Goal: Transaction & Acquisition: Subscribe to service/newsletter

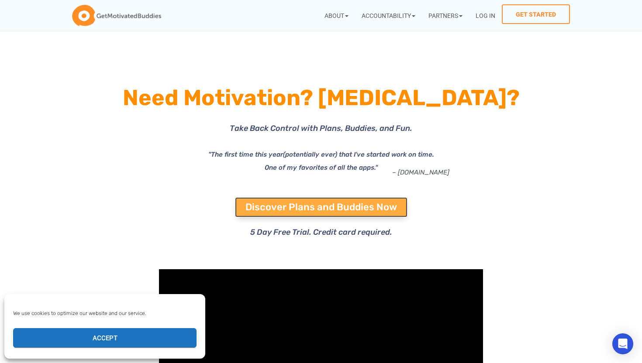
click at [389, 201] on link "Discover Plans and Buddies Now" at bounding box center [321, 207] width 172 height 20
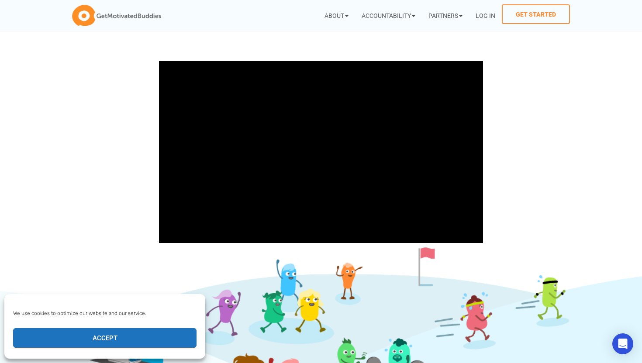
scroll to position [207, 0]
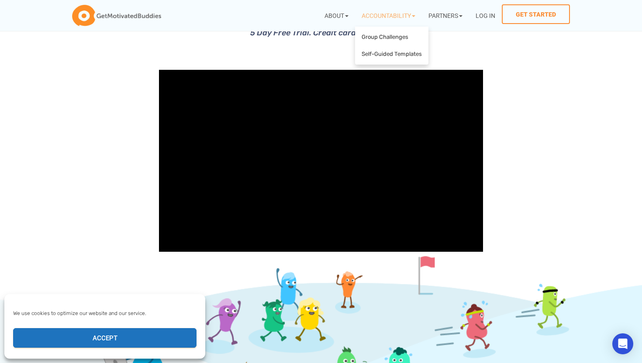
scroll to position [207, 0]
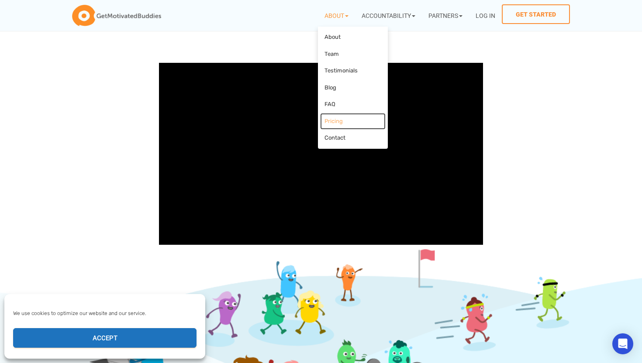
click at [349, 129] on link "Pricing" at bounding box center [352, 121] width 65 height 17
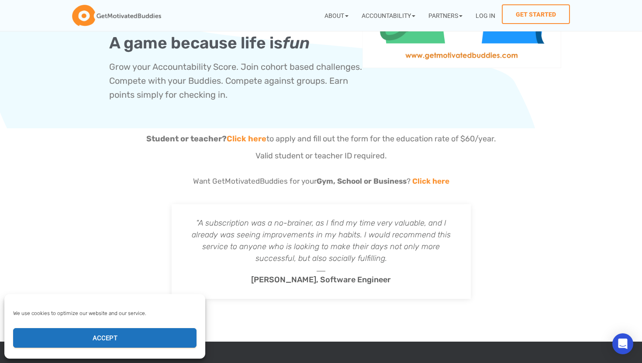
scroll to position [606, 0]
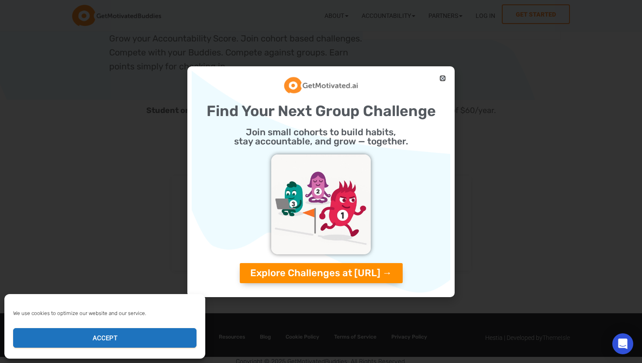
click at [441, 79] on icon "Close" at bounding box center [442, 78] width 7 height 7
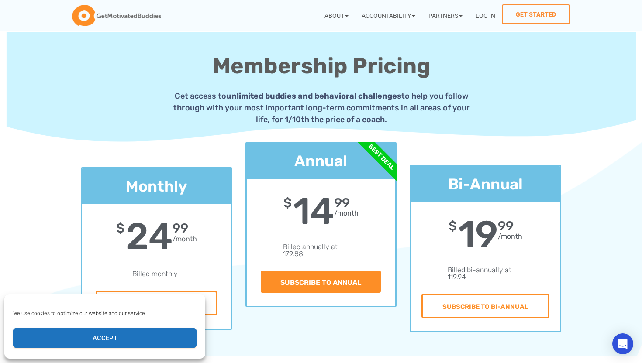
scroll to position [296, 0]
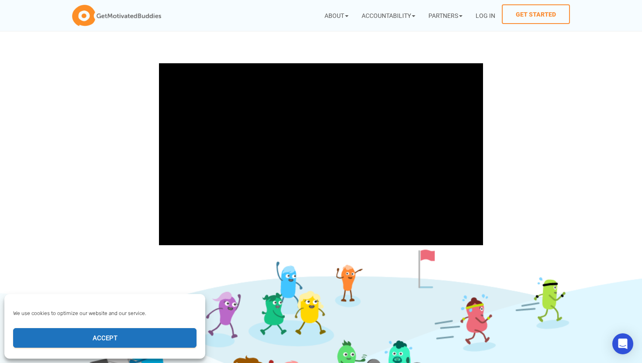
scroll to position [207, 0]
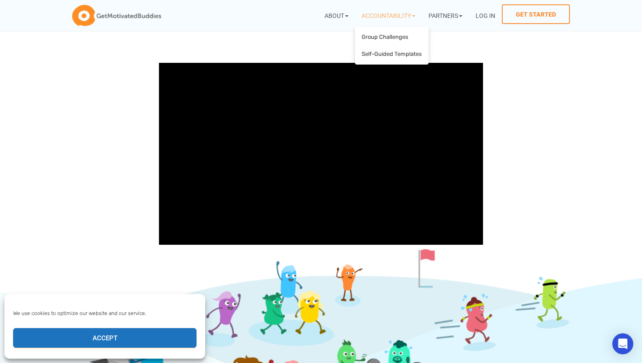
click at [510, 173] on icon at bounding box center [511, 137] width 191 height 116
